Goal: Navigation & Orientation: Find specific page/section

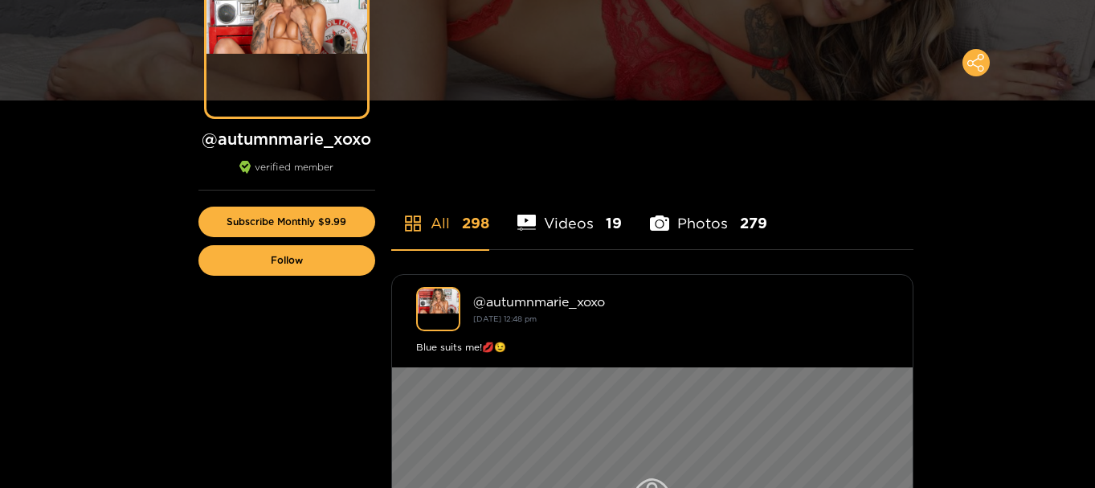
scroll to position [241, 0]
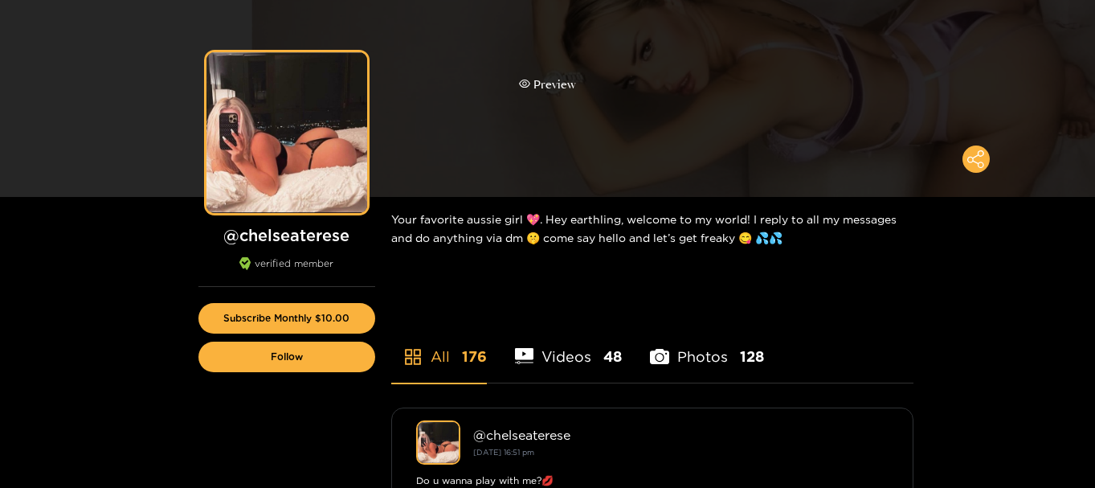
scroll to position [161, 0]
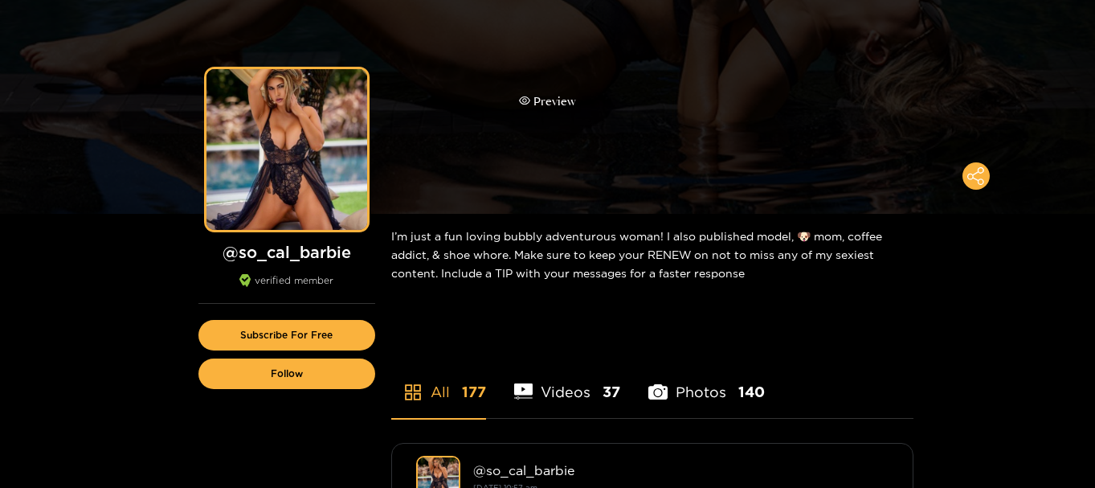
scroll to position [161, 0]
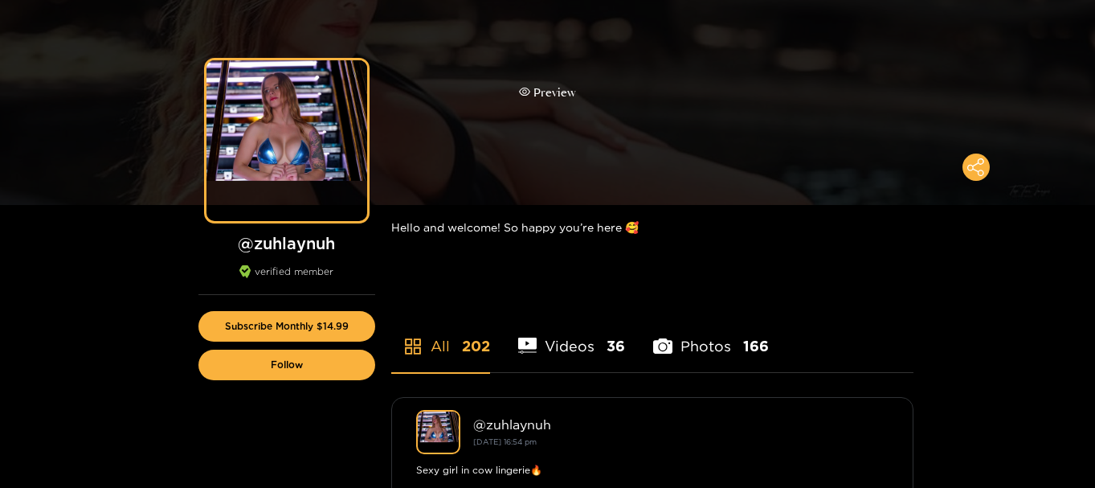
scroll to position [161, 0]
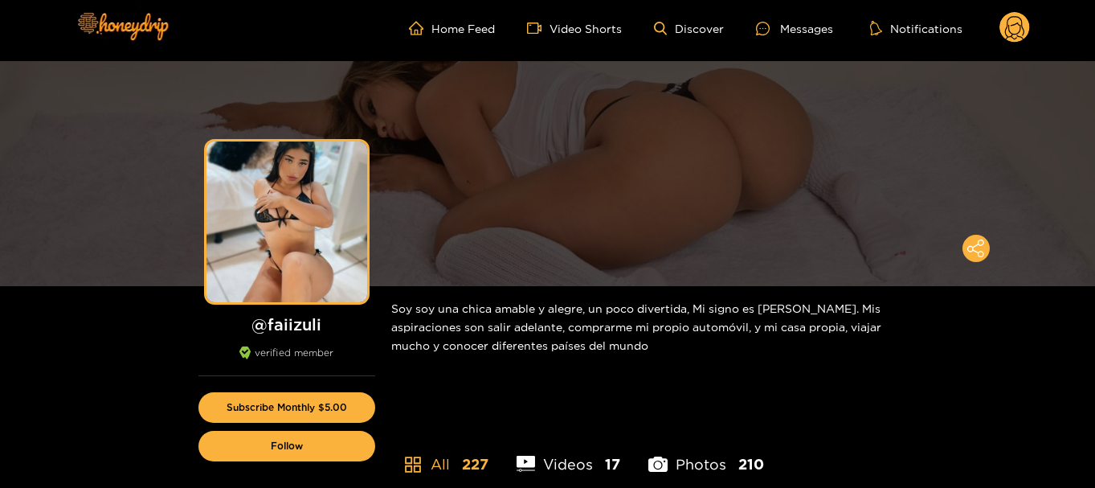
scroll to position [161, 0]
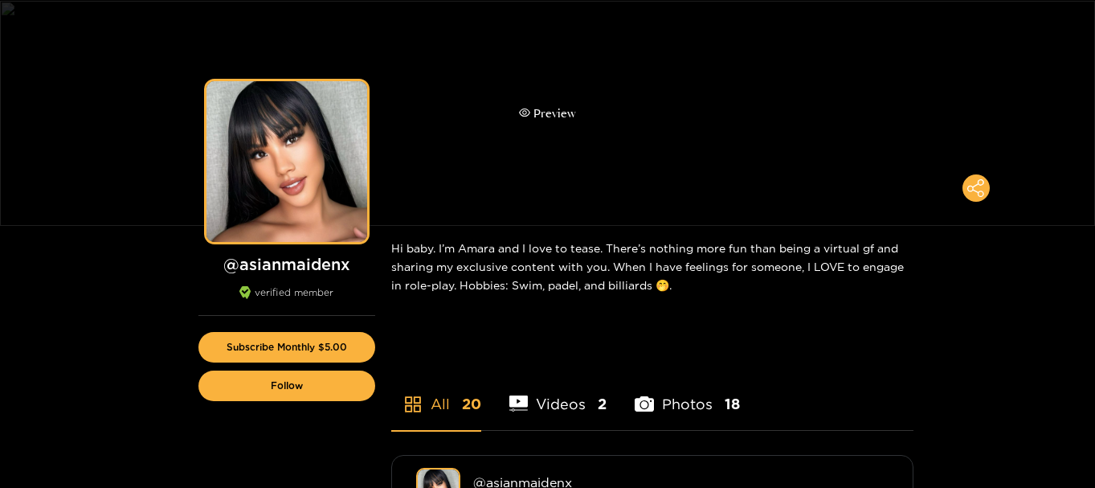
scroll to position [161, 0]
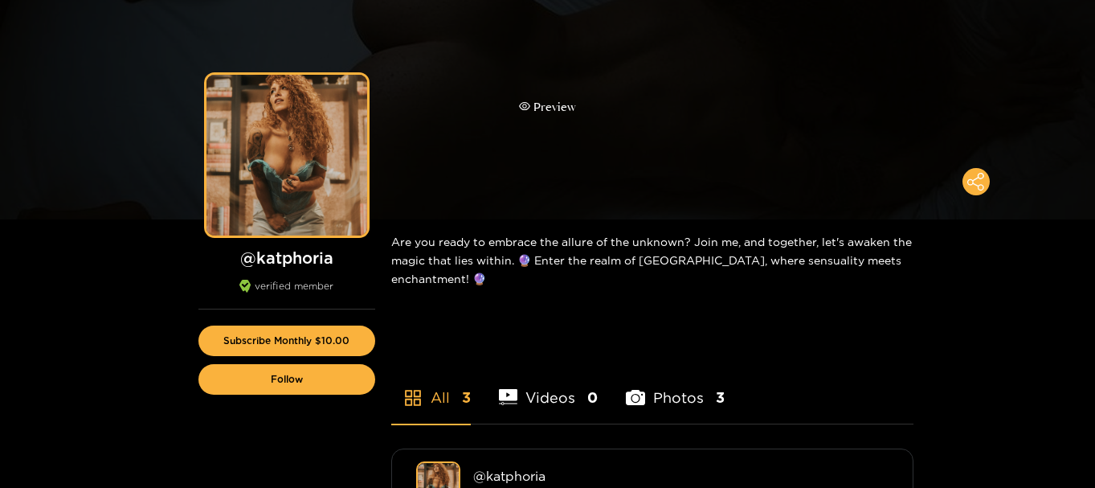
scroll to position [161, 0]
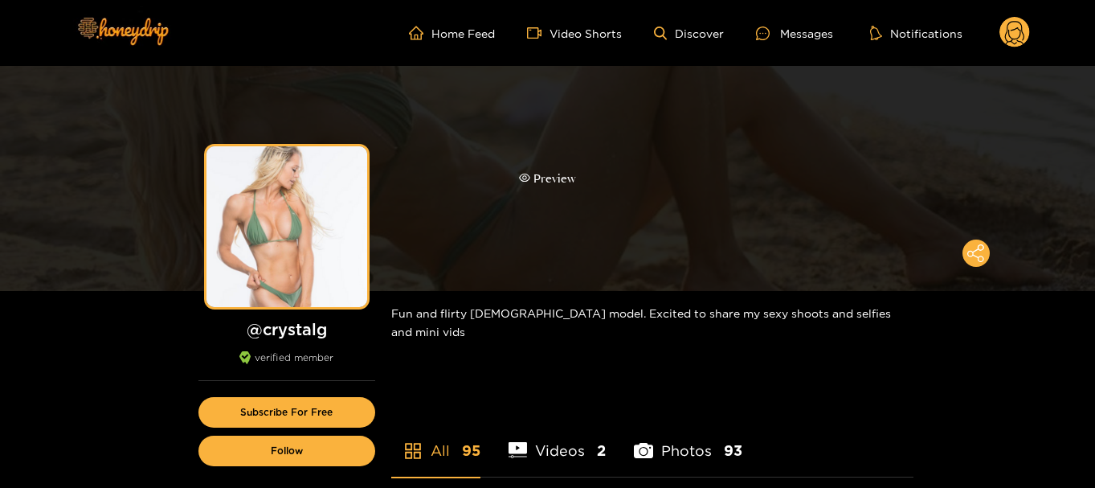
scroll to position [161, 0]
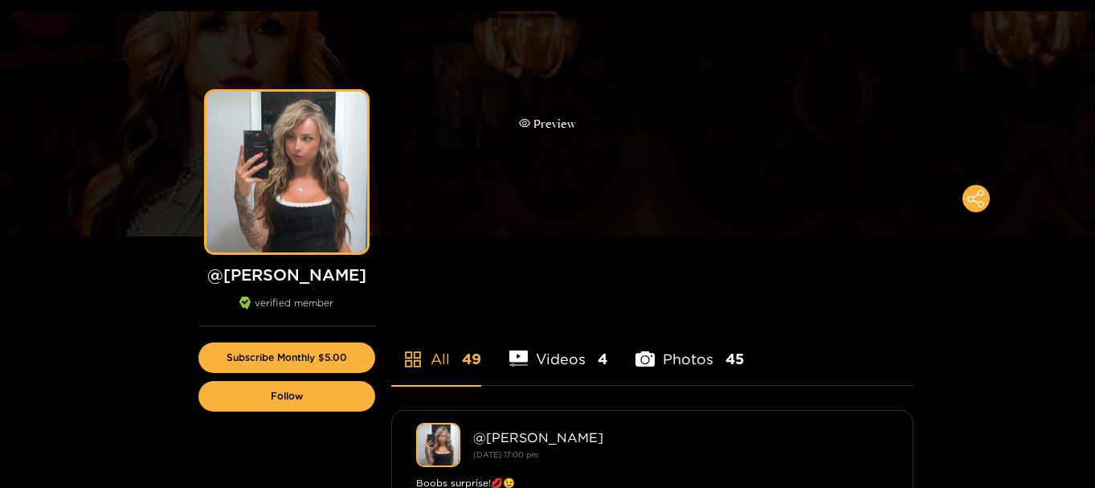
scroll to position [80, 0]
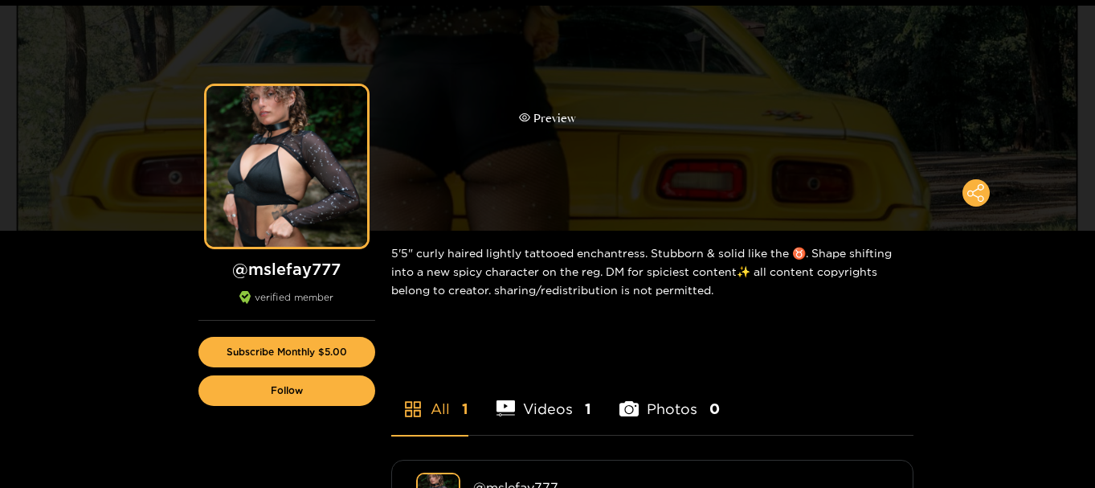
scroll to position [80, 0]
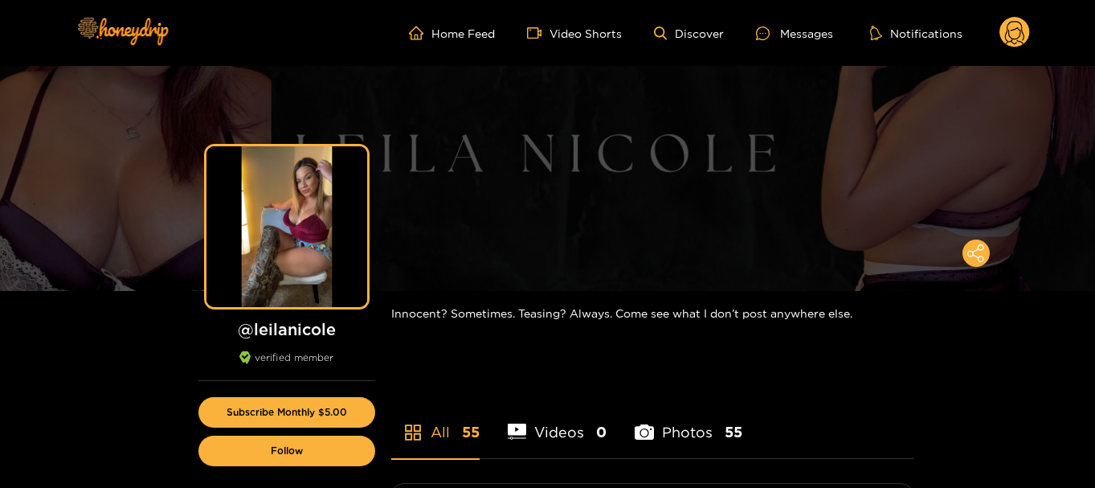
scroll to position [80, 0]
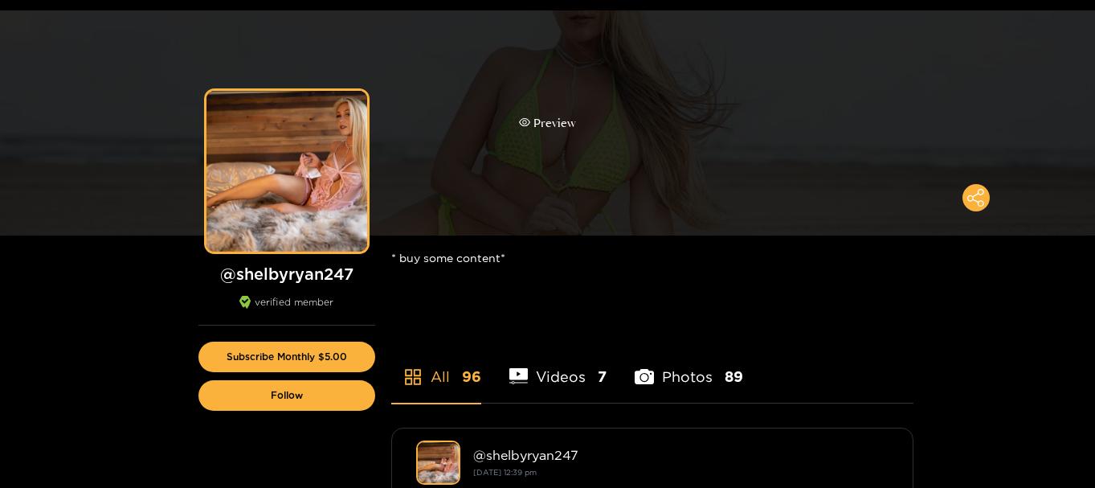
scroll to position [80, 0]
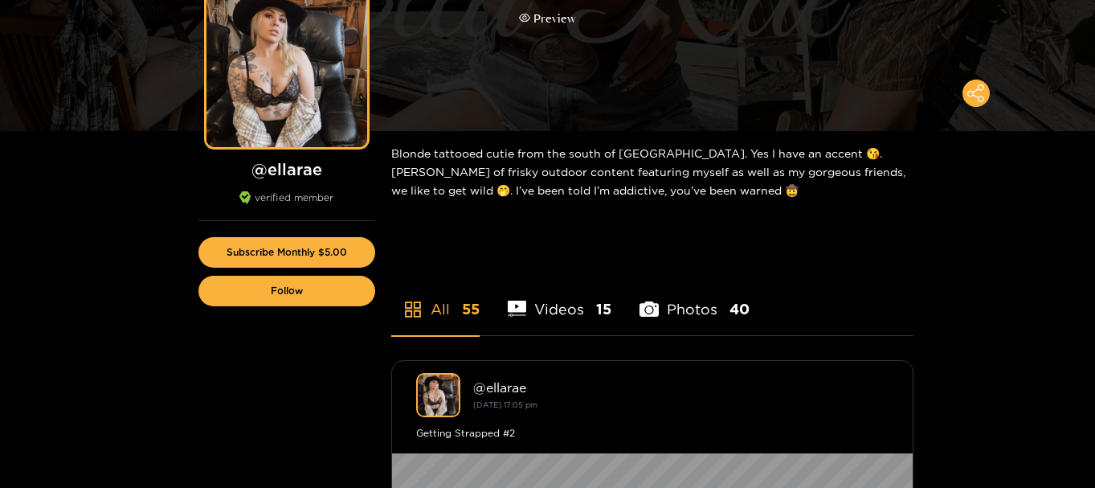
scroll to position [161, 0]
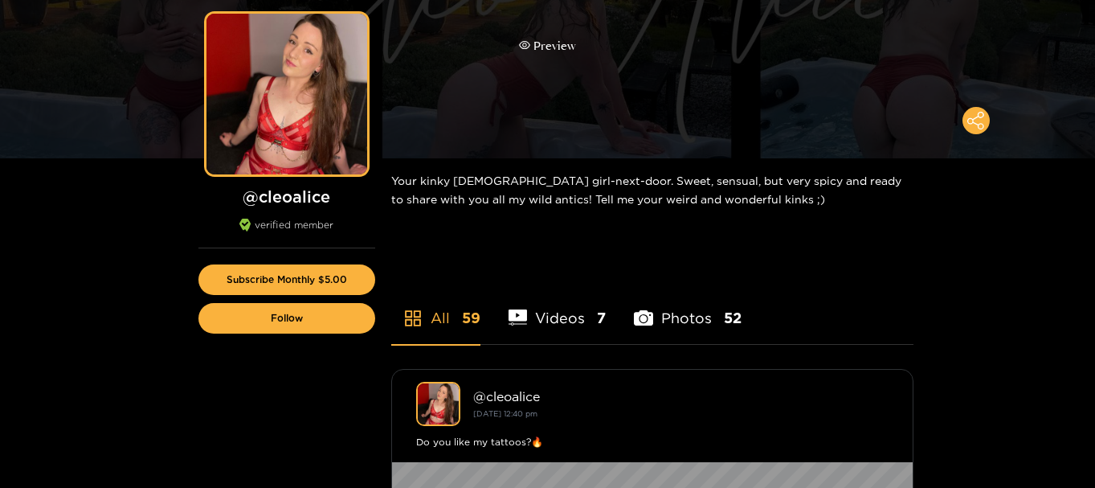
scroll to position [161, 0]
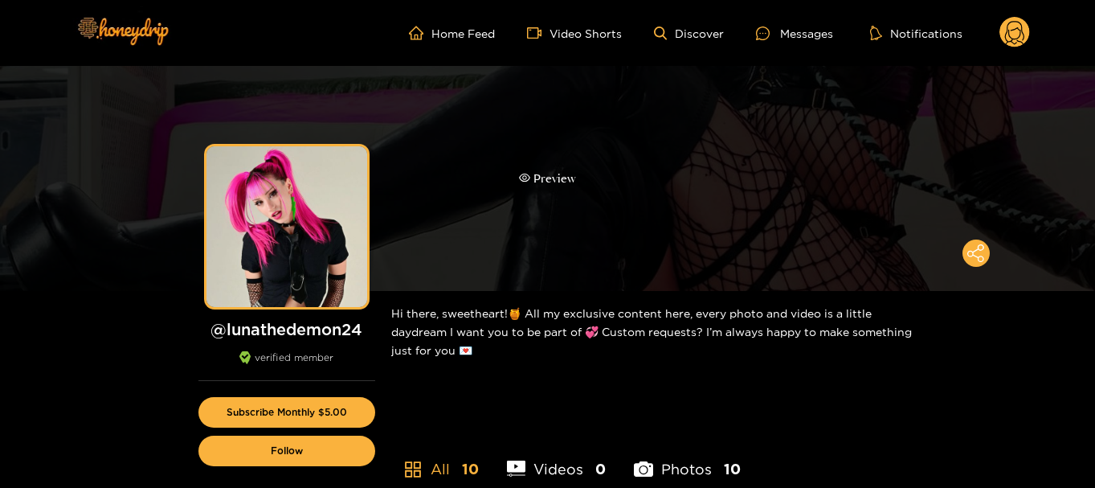
scroll to position [161, 0]
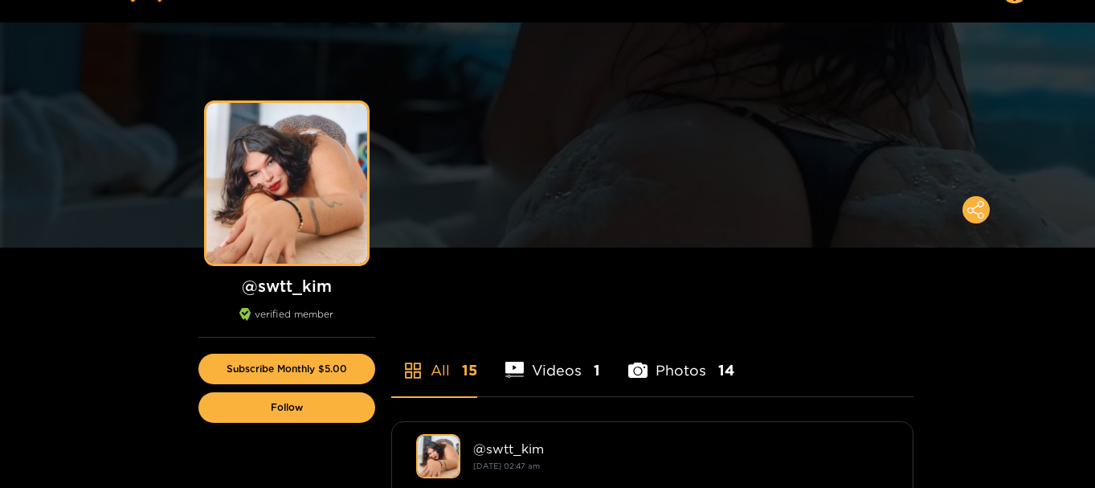
scroll to position [80, 0]
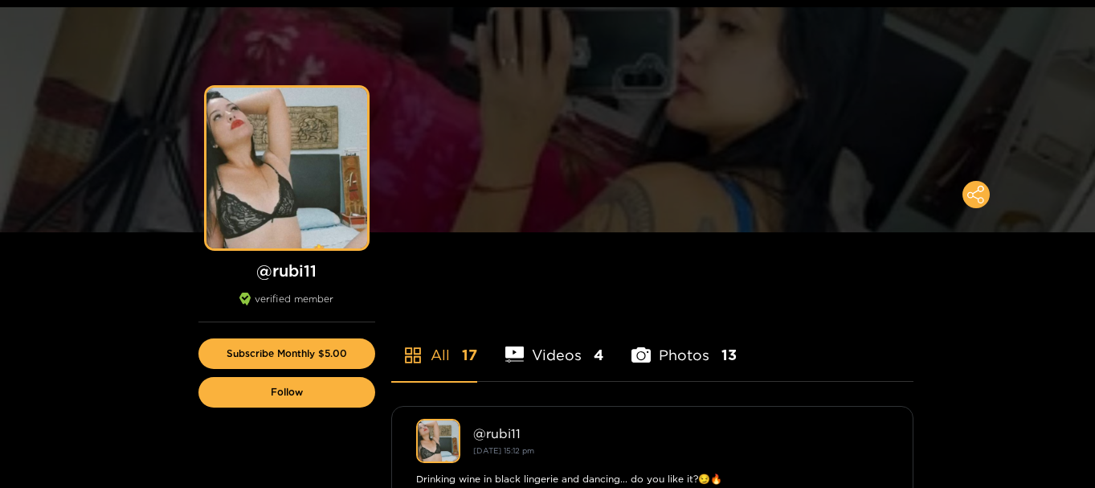
scroll to position [80, 0]
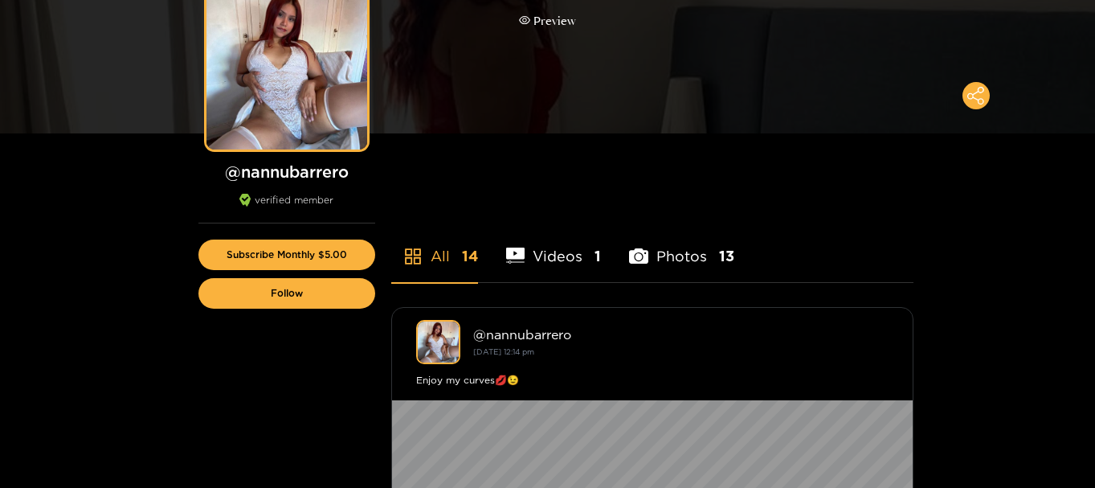
scroll to position [161, 0]
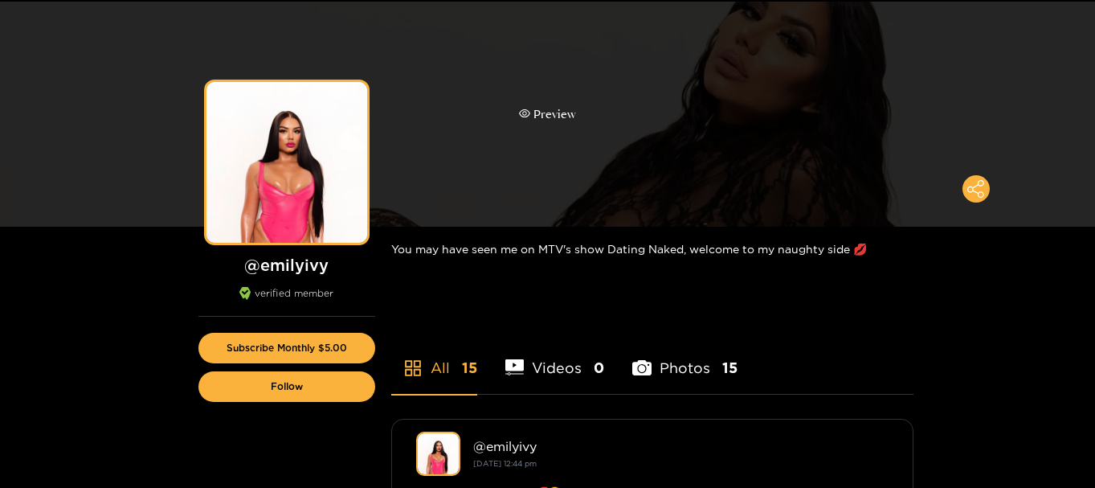
scroll to position [80, 0]
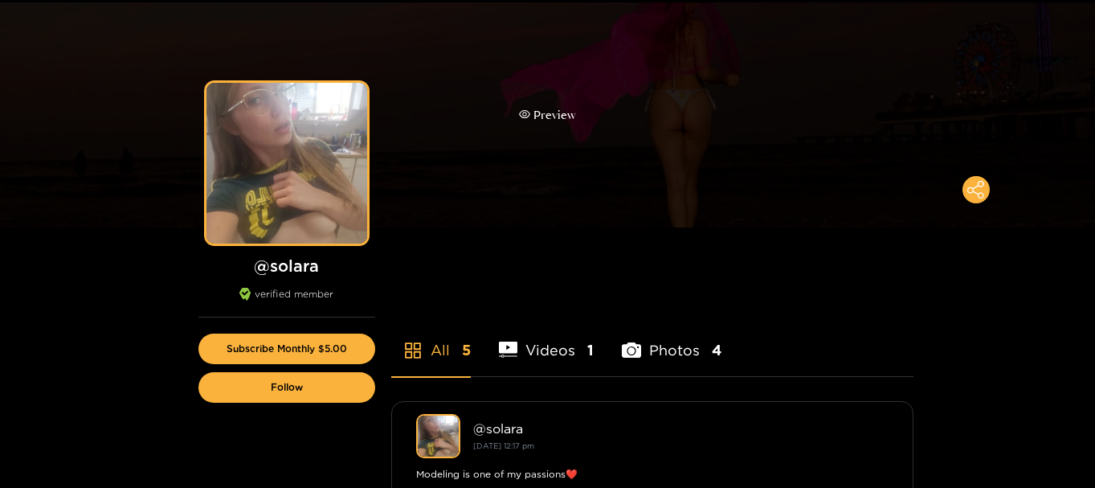
scroll to position [80, 0]
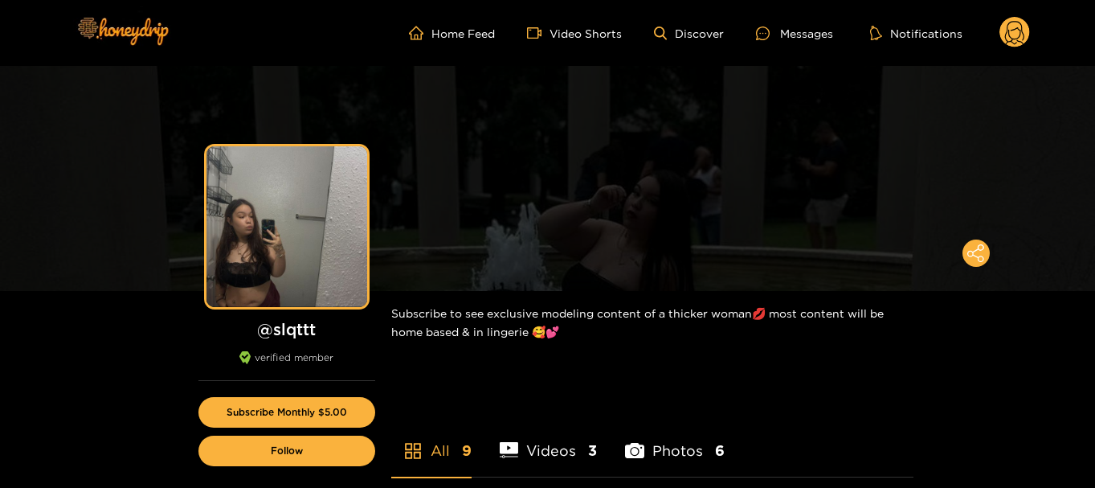
scroll to position [80, 0]
